Goal: Transaction & Acquisition: Download file/media

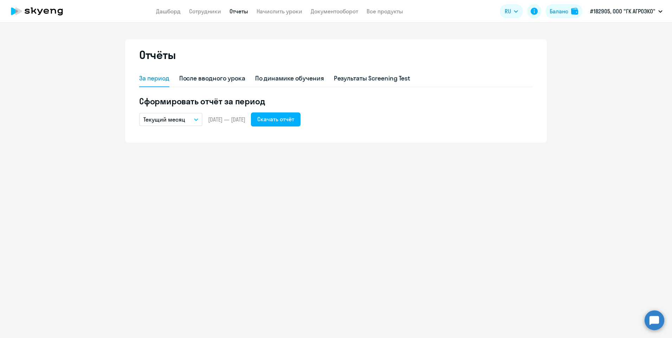
click at [197, 15] on app-menu-item-link "Сотрудники" at bounding box center [205, 11] width 32 height 9
click at [202, 13] on link "Сотрудники" at bounding box center [205, 11] width 32 height 7
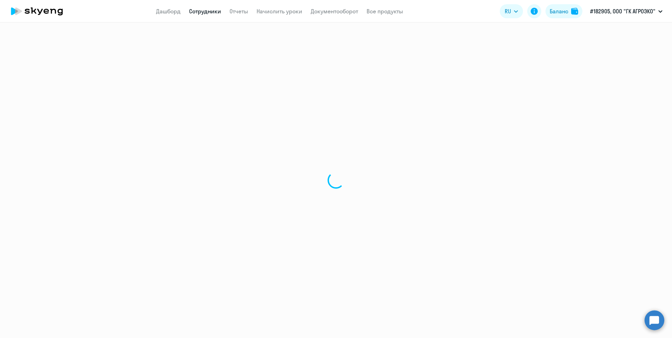
select select "30"
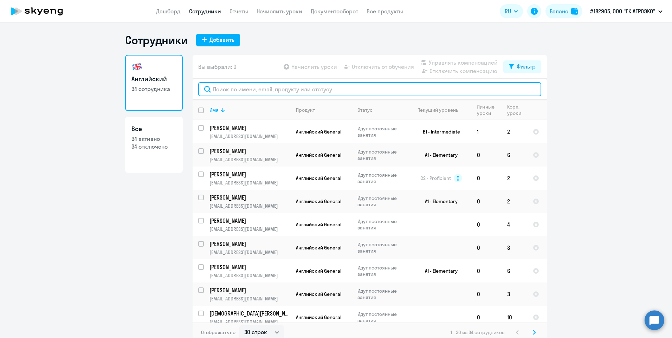
click at [232, 91] on input "text" at bounding box center [369, 89] width 343 height 14
type input "осовская"
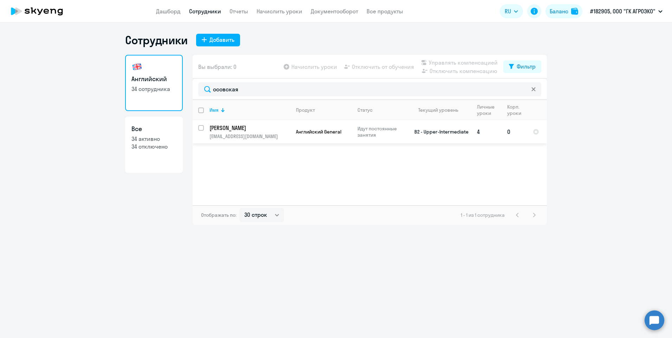
click at [216, 133] on td "[PERSON_NAME] [EMAIL_ADDRESS][DOMAIN_NAME]" at bounding box center [247, 131] width 87 height 23
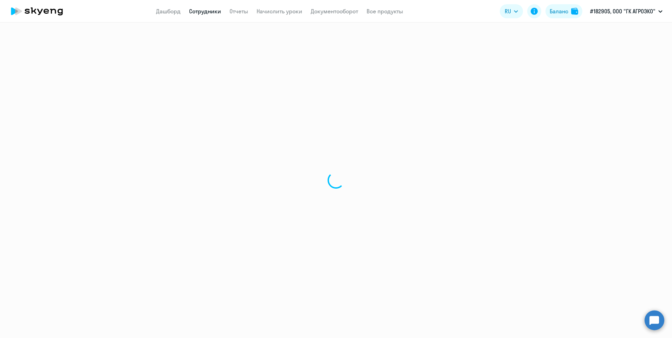
select select "english"
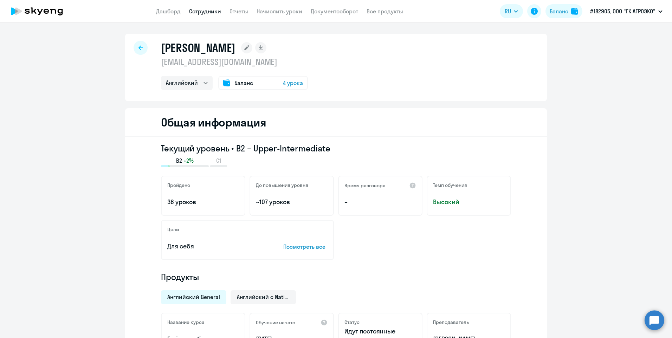
click at [290, 82] on span "4 урока" at bounding box center [293, 83] width 20 height 8
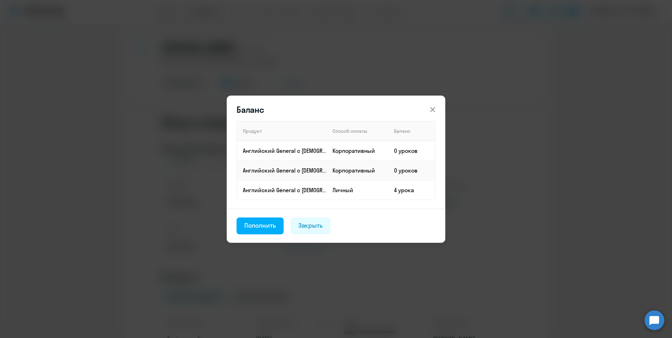
click at [431, 113] on icon at bounding box center [433, 110] width 8 height 8
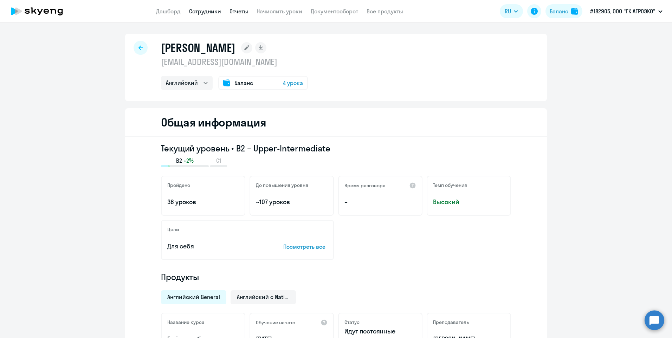
click at [235, 11] on link "Отчеты" at bounding box center [239, 11] width 19 height 7
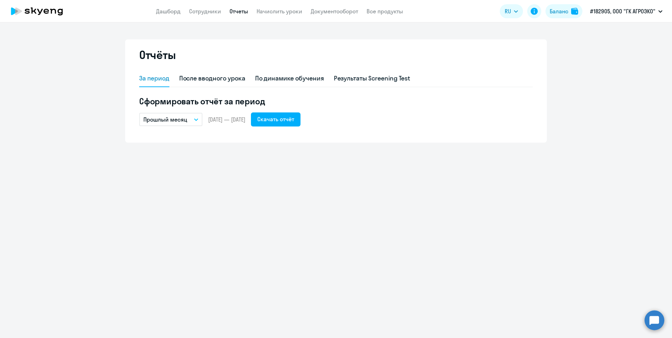
click at [197, 119] on icon "button" at bounding box center [196, 120] width 4 height 2
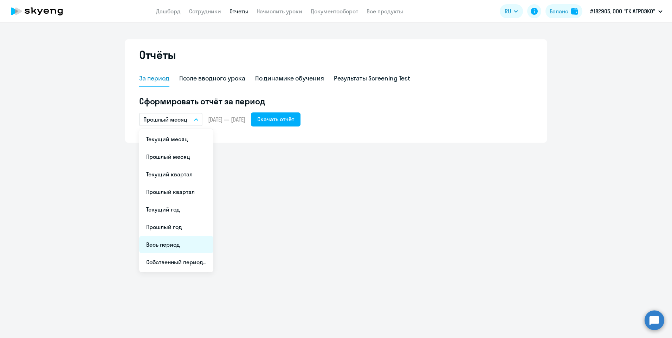
click at [181, 244] on li "Весь период" at bounding box center [176, 245] width 74 height 18
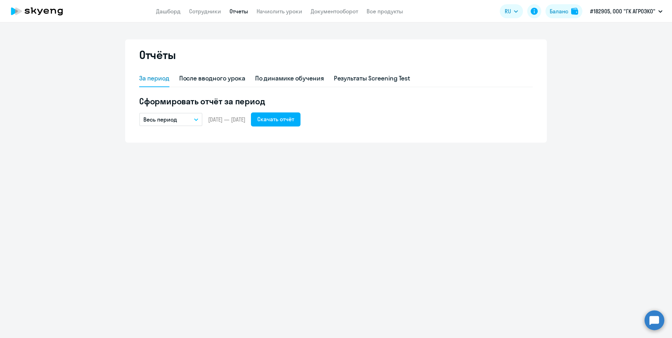
click at [182, 120] on button "Весь период" at bounding box center [170, 119] width 63 height 13
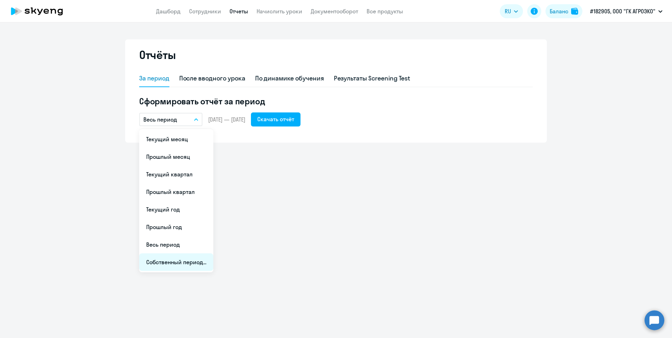
click at [182, 262] on li "Собственный период..." at bounding box center [176, 263] width 74 height 18
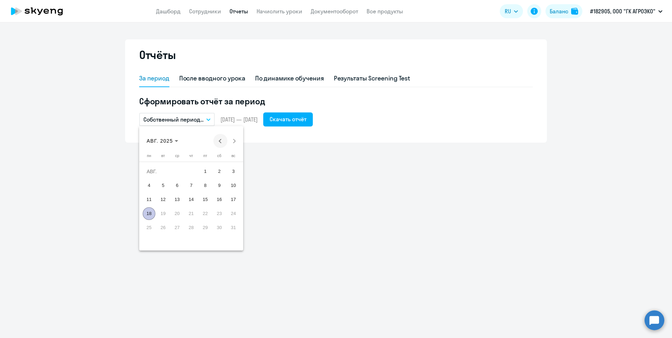
click at [219, 143] on span "Previous month" at bounding box center [220, 141] width 14 height 14
click at [166, 188] on span "1" at bounding box center [163, 185] width 13 height 13
click at [191, 245] on span "31" at bounding box center [191, 242] width 13 height 13
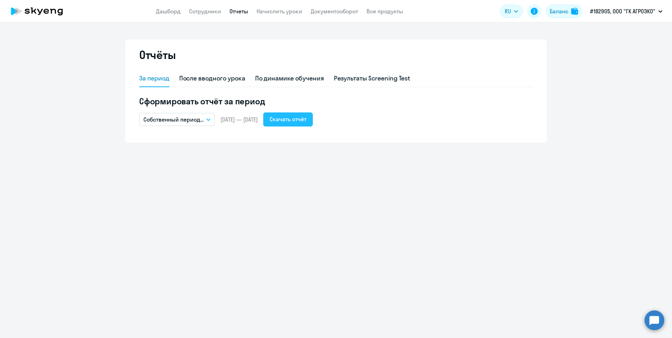
click at [307, 122] on div "Скачать отчёт" at bounding box center [288, 119] width 37 height 8
drag, startPoint x: 623, startPoint y: 121, endPoint x: 618, endPoint y: 127, distance: 7.7
click at [624, 121] on ng-component "Отчёты За период После вводного урока По динамике обучения Результаты Screening…" at bounding box center [336, 90] width 672 height 103
click at [380, 11] on link "Все продукты" at bounding box center [385, 11] width 37 height 7
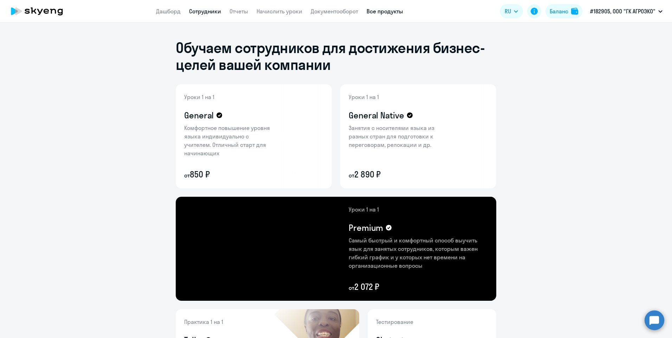
click at [198, 9] on link "Сотрудники" at bounding box center [205, 11] width 32 height 7
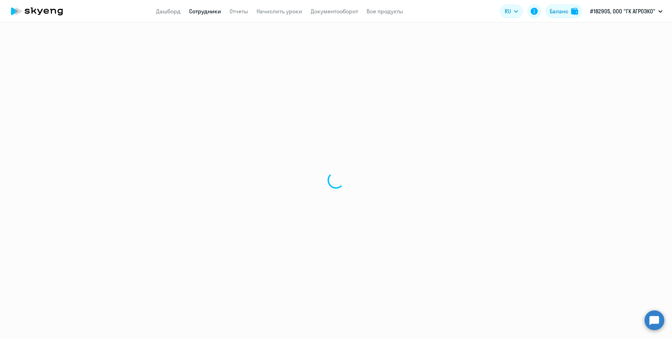
select select "30"
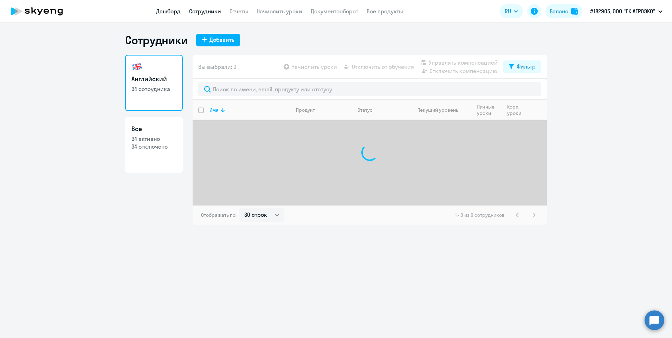
click at [169, 13] on link "Дашборд" at bounding box center [168, 11] width 25 height 7
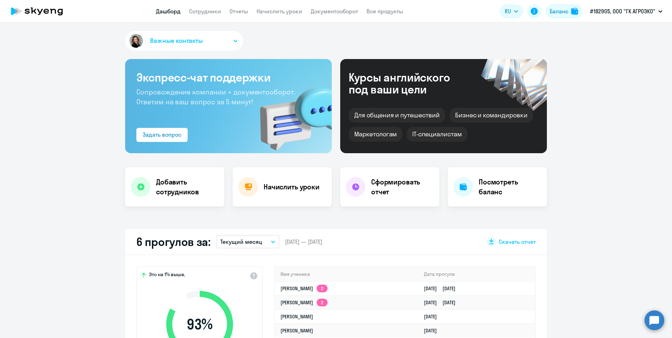
select select "30"
click at [325, 11] on link "Документооборот" at bounding box center [334, 11] width 47 height 7
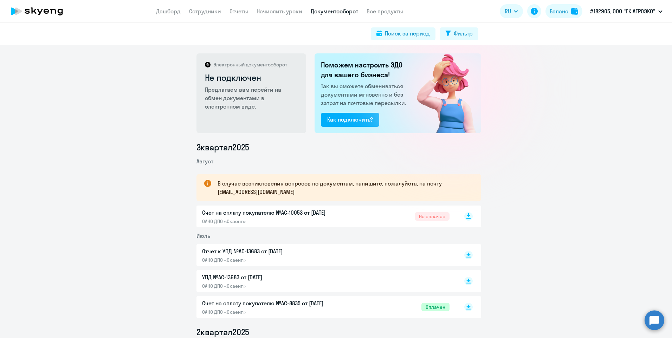
click at [469, 219] on rect at bounding box center [469, 216] width 8 height 8
click at [466, 217] on rect at bounding box center [469, 216] width 8 height 8
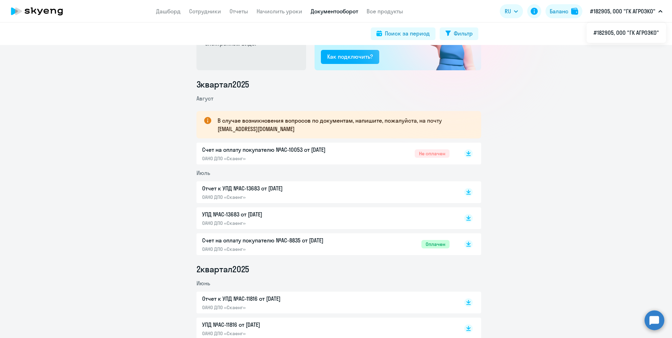
scroll to position [70, 0]
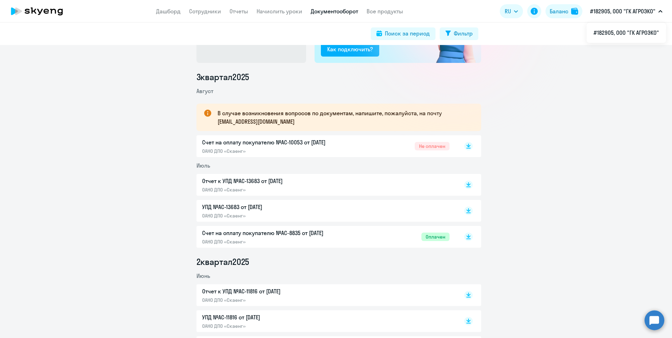
click at [258, 212] on div "УПД №AC-13683 от [DATE] ОАНО ДПО «Скаенг»" at bounding box center [276, 211] width 148 height 16
click at [253, 186] on div "Отчет к УПД №AC-13683 от [DATE] ОАНО ДПО «Скаенг»" at bounding box center [276, 185] width 148 height 16
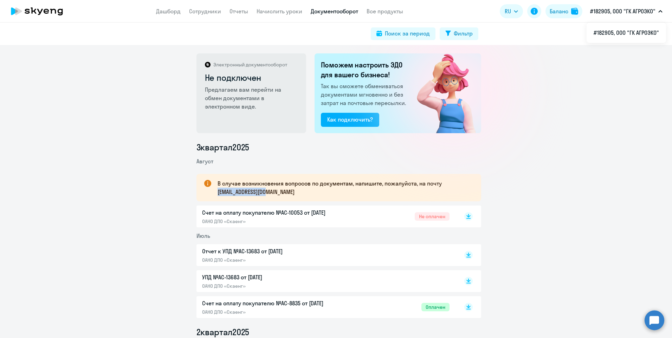
drag, startPoint x: 280, startPoint y: 192, endPoint x: 216, endPoint y: 195, distance: 64.8
click at [218, 195] on p "В случае возникновения вопросов по документам, напишите, пожалуйста, на почту […" at bounding box center [343, 187] width 251 height 17
copy p "[EMAIL_ADDRESS][DOMAIN_NAME]"
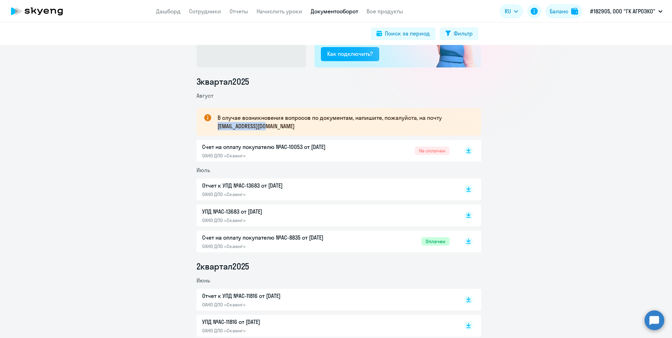
scroll to position [70, 0]
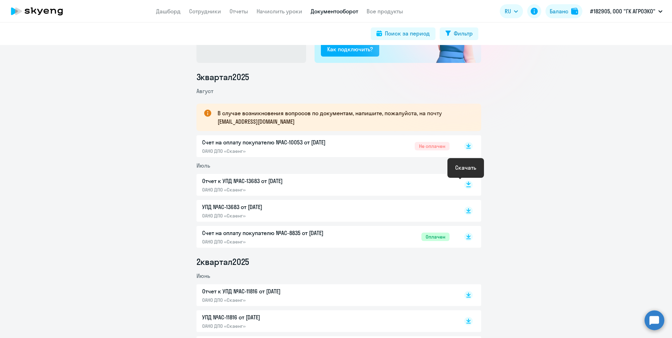
click at [467, 186] on rect at bounding box center [469, 185] width 8 height 8
click at [467, 212] on rect at bounding box center [469, 211] width 8 height 8
